Goal: Task Accomplishment & Management: Use online tool/utility

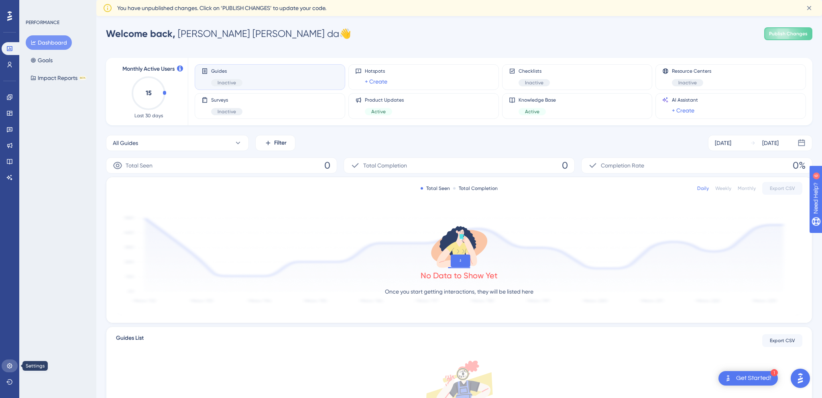
click at [14, 365] on link at bounding box center [10, 365] width 16 height 13
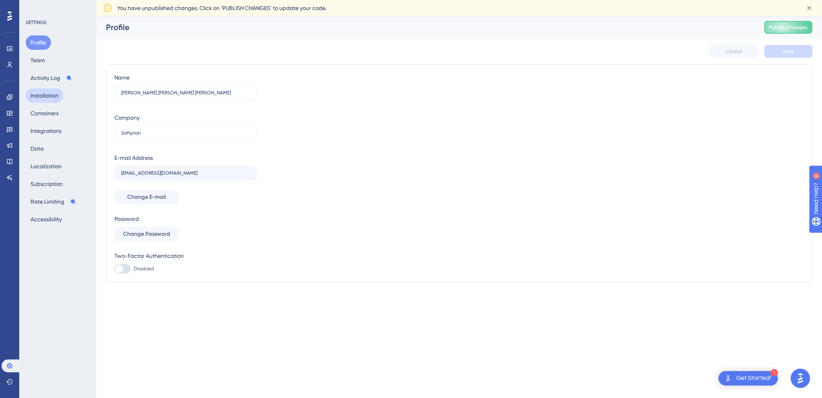
click at [45, 96] on button "Installation" at bounding box center [45, 95] width 38 height 14
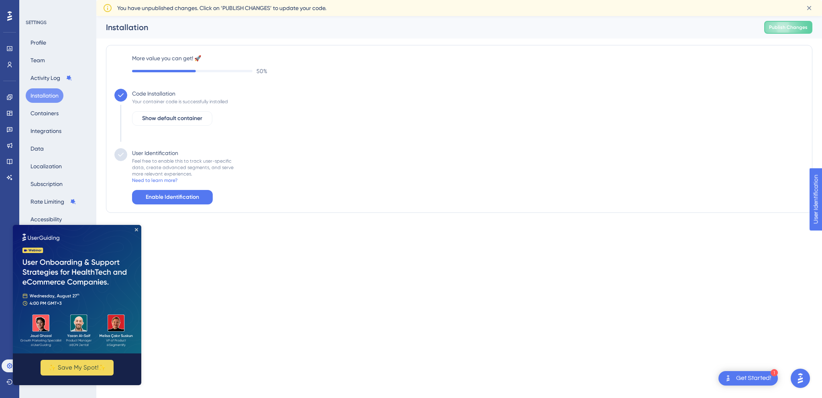
click at [57, 225] on div "✨ Save My Spot!✨" at bounding box center [77, 305] width 128 height 160
click at [49, 110] on button "Containers" at bounding box center [45, 113] width 38 height 14
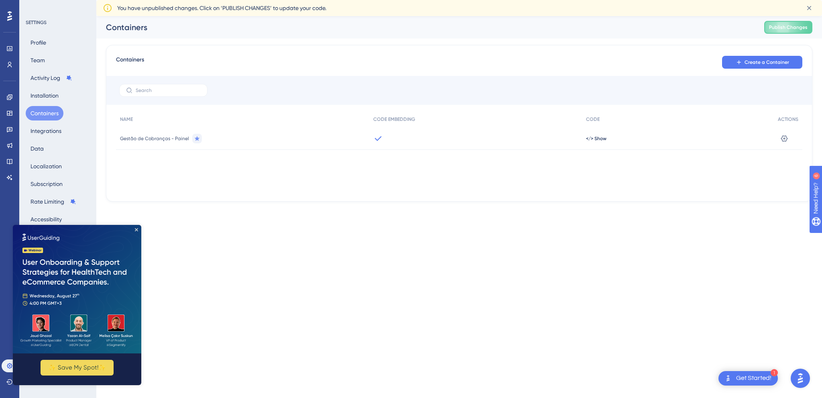
click at [139, 228] on img at bounding box center [77, 289] width 128 height 128
click at [446, 174] on div "NAME CODE EMBEDDING CODE ACTIONS Gestão de Cobranças - Painel </> Show Settings" at bounding box center [459, 151] width 687 height 80
click at [789, 132] on button at bounding box center [784, 138] width 13 height 13
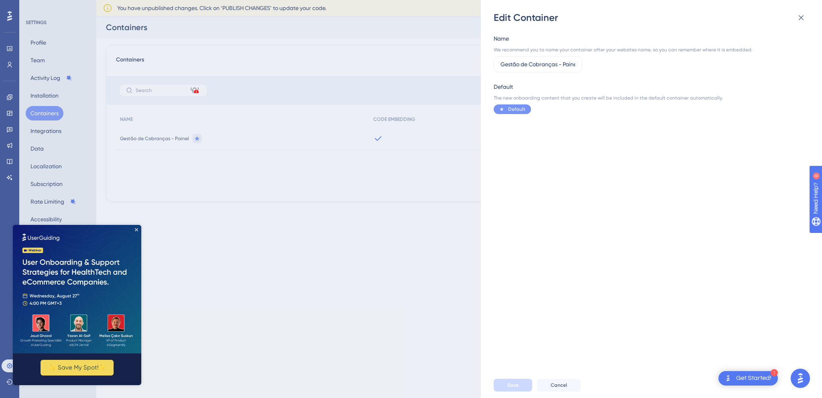
scroll to position [0, 4]
click at [0, 0] on div "Edit Container Name We recommend you to name your container after your websites…" at bounding box center [0, 0] width 0 height 0
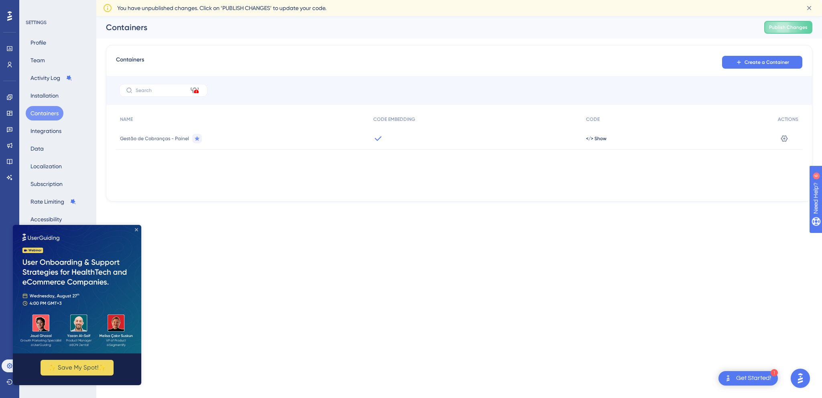
click at [136, 231] on icon "Close Preview" at bounding box center [136, 229] width 3 height 3
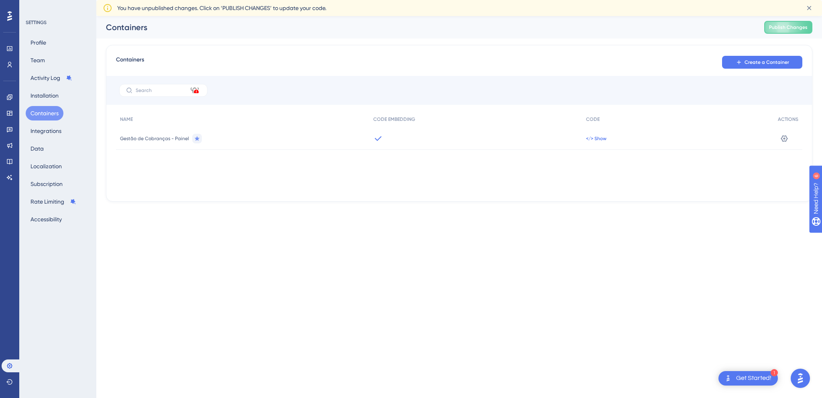
click at [604, 137] on span "</> Show" at bounding box center [596, 138] width 20 height 6
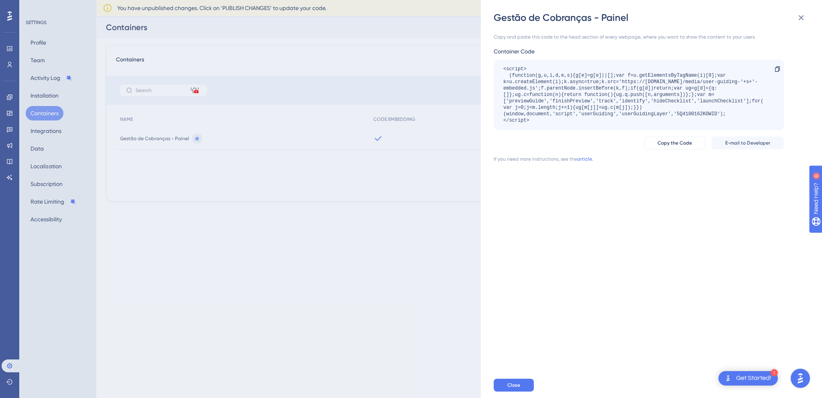
click at [0, 0] on div "Gestão de Cobranças - Painel Copy and paste this code to the head section of ev…" at bounding box center [0, 0] width 0 height 0
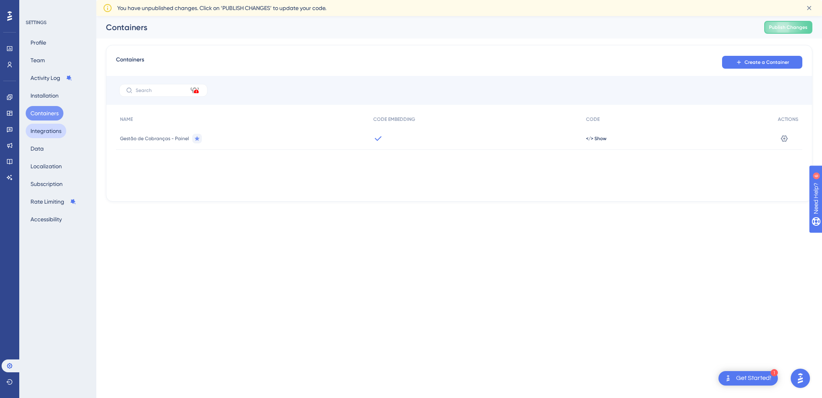
click at [49, 135] on button "Integrations" at bounding box center [46, 131] width 41 height 14
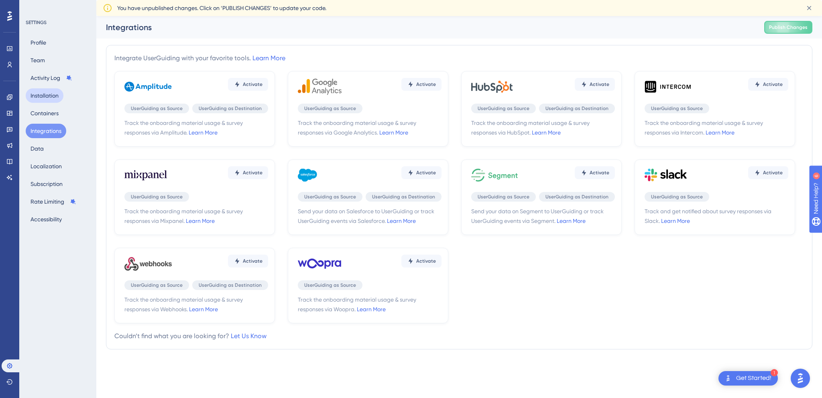
click at [47, 91] on button "Installation" at bounding box center [45, 95] width 38 height 14
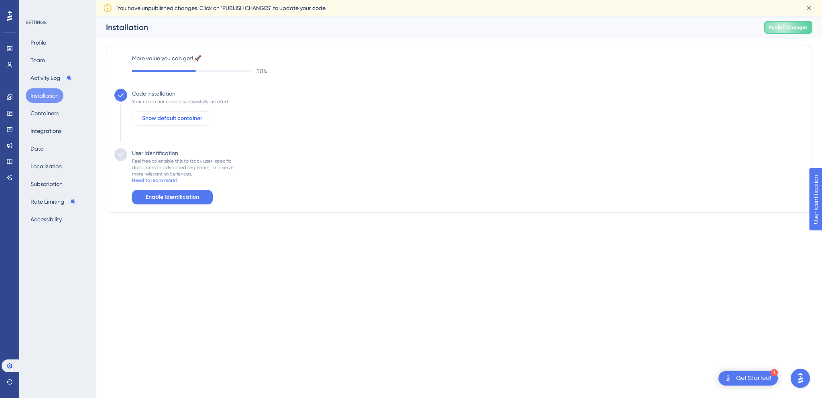
click at [197, 118] on span "Show default container" at bounding box center [172, 119] width 60 height 10
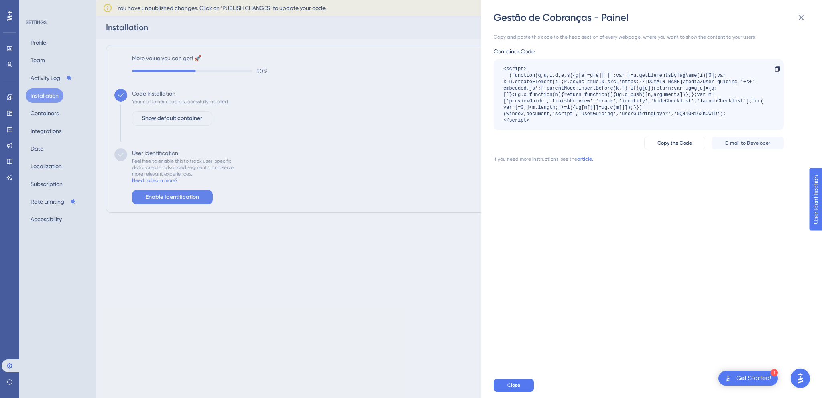
click at [0, 0] on div "Gestão de Cobranças - Painel Copy and paste this code to the head section of ev…" at bounding box center [0, 0] width 0 height 0
